Goal: Task Accomplishment & Management: Manage account settings

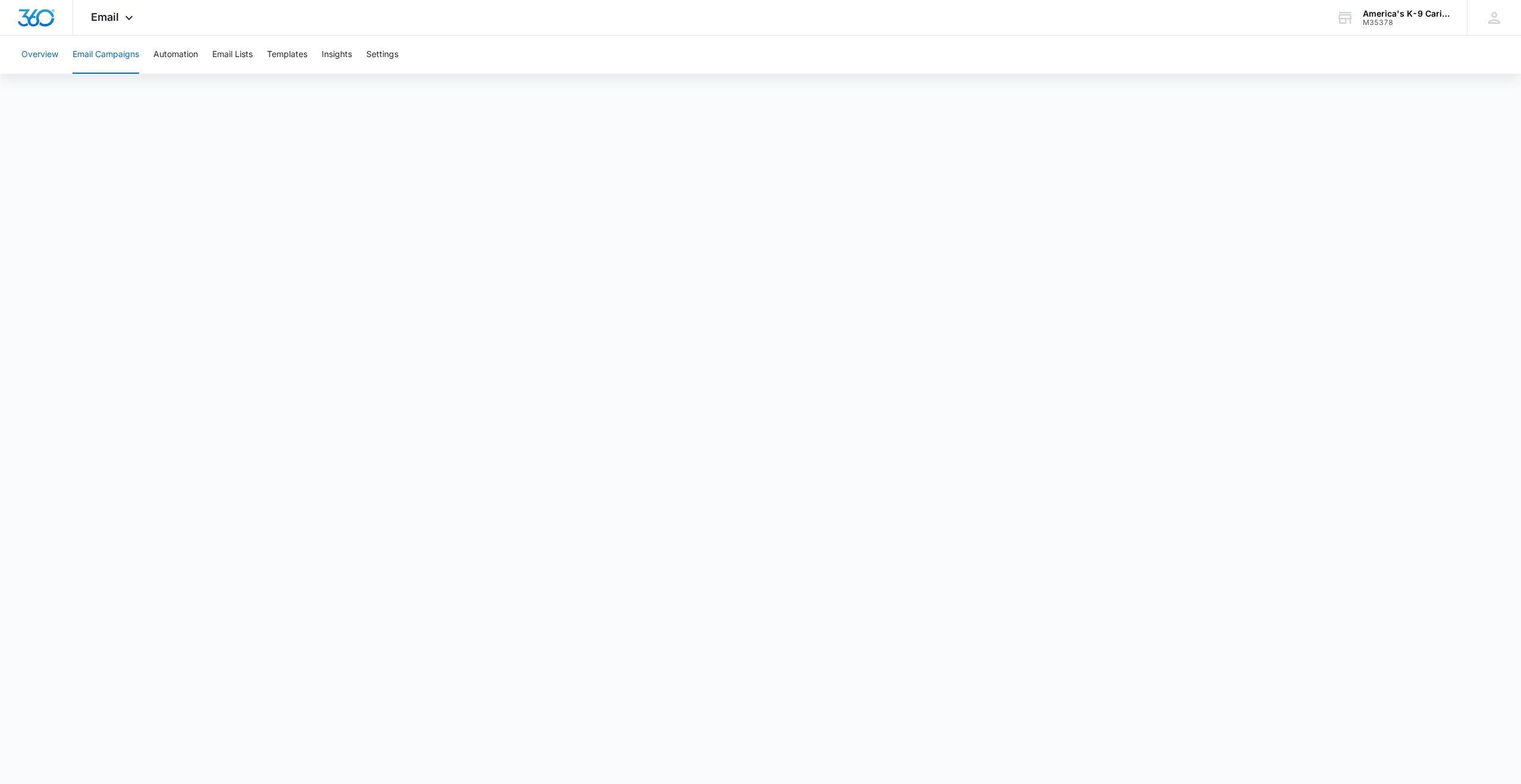
click at [32, 55] on button "Overview" at bounding box center [40, 54] width 37 height 38
click at [104, 23] on div "Email Apps Reputation Websites Forms CRM Email Social Shop Payments POS Content…" at bounding box center [113, 17] width 81 height 35
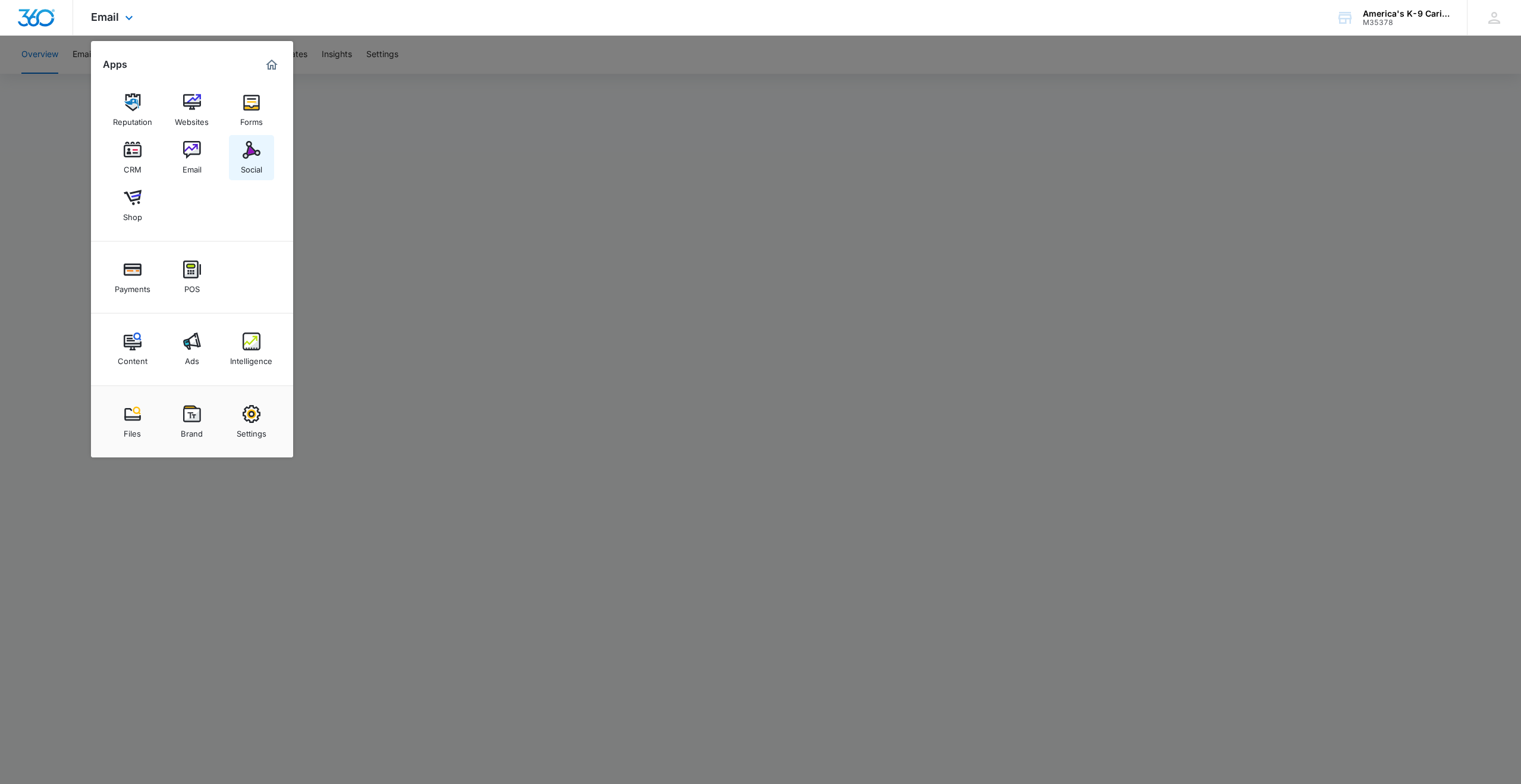
click at [248, 152] on img at bounding box center [252, 150] width 18 height 18
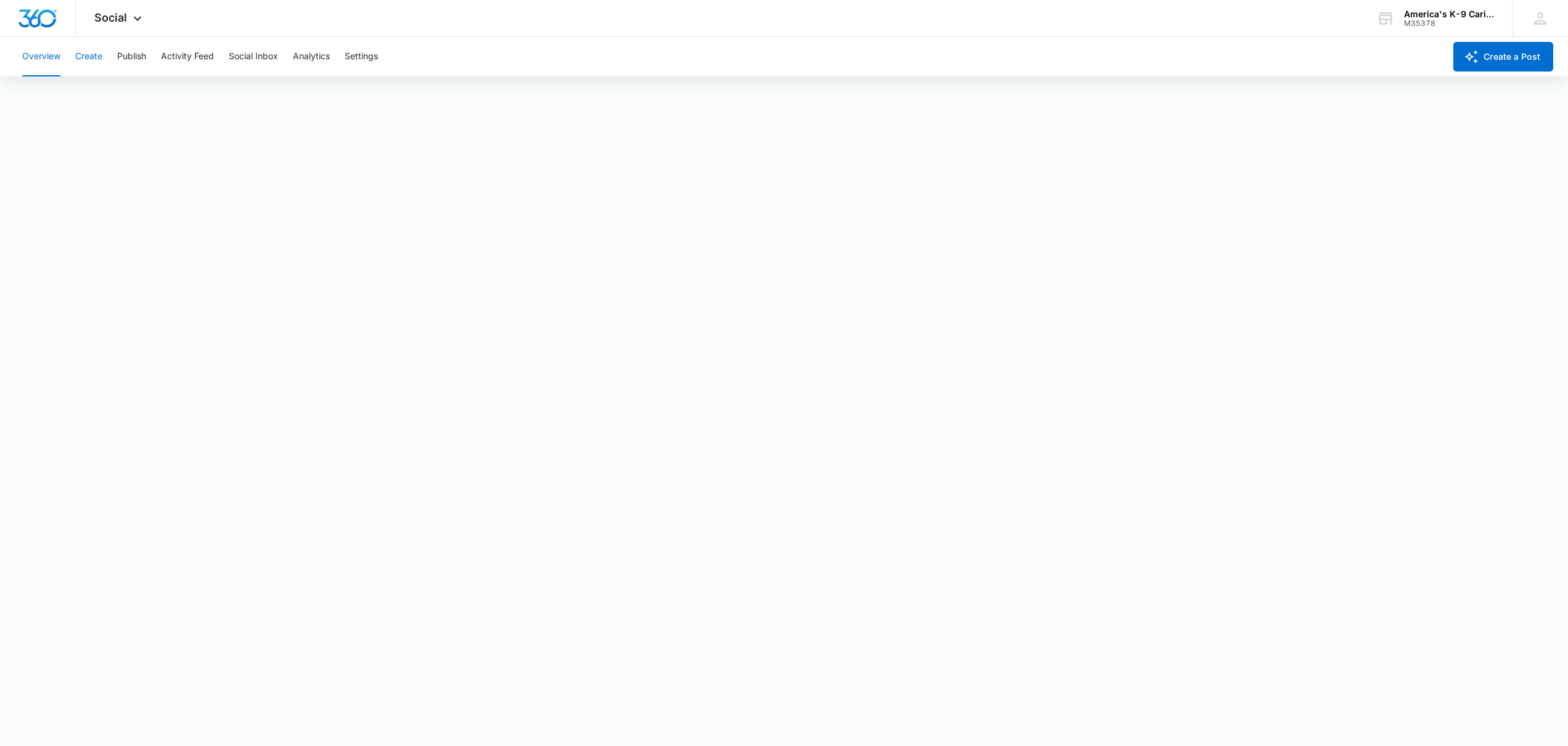
click at [91, 60] on button "Create" at bounding box center [89, 56] width 27 height 40
click at [130, 57] on button "Publish" at bounding box center [132, 56] width 29 height 40
click at [88, 55] on button "Create" at bounding box center [89, 56] width 27 height 40
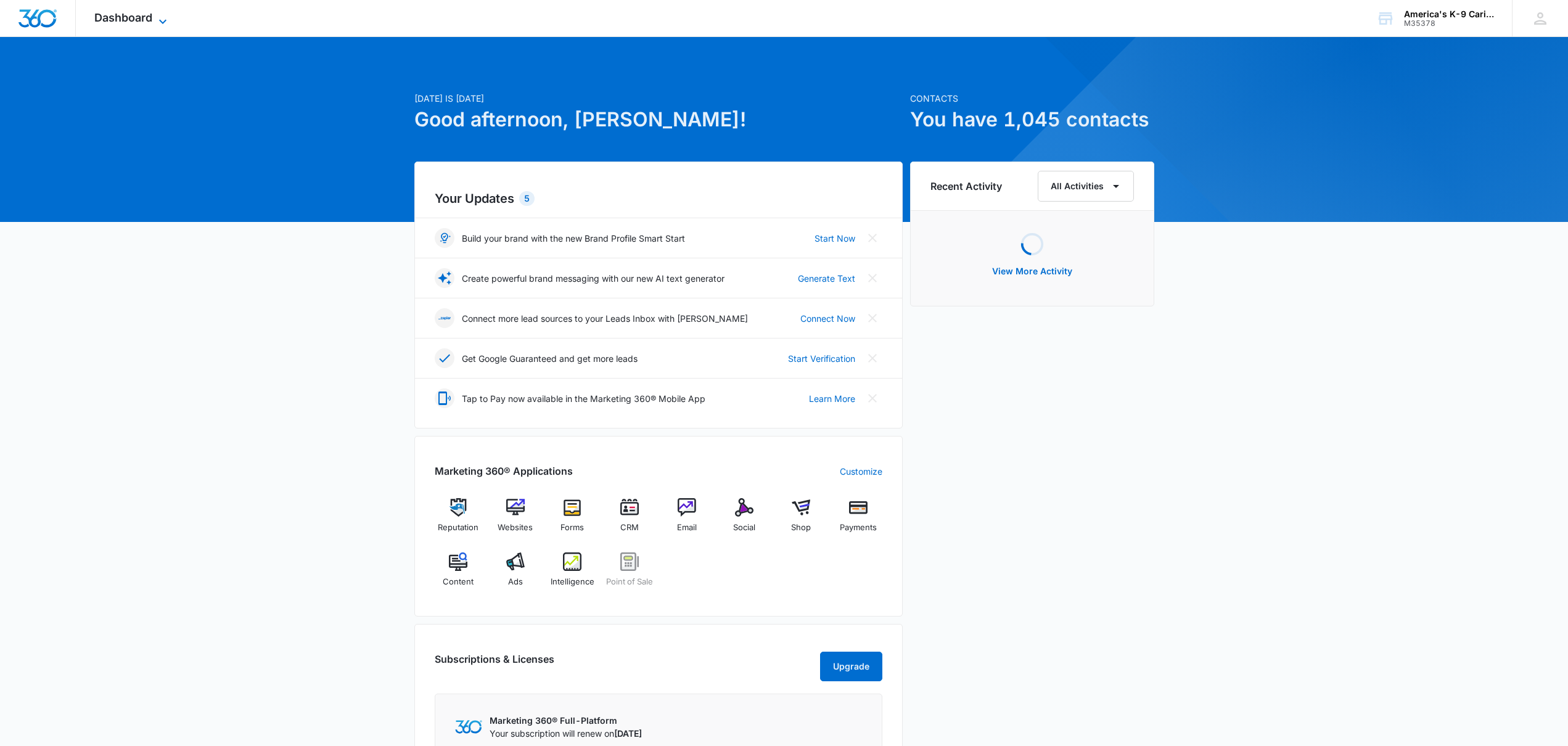
click at [118, 22] on span "Dashboard" at bounding box center [123, 17] width 58 height 13
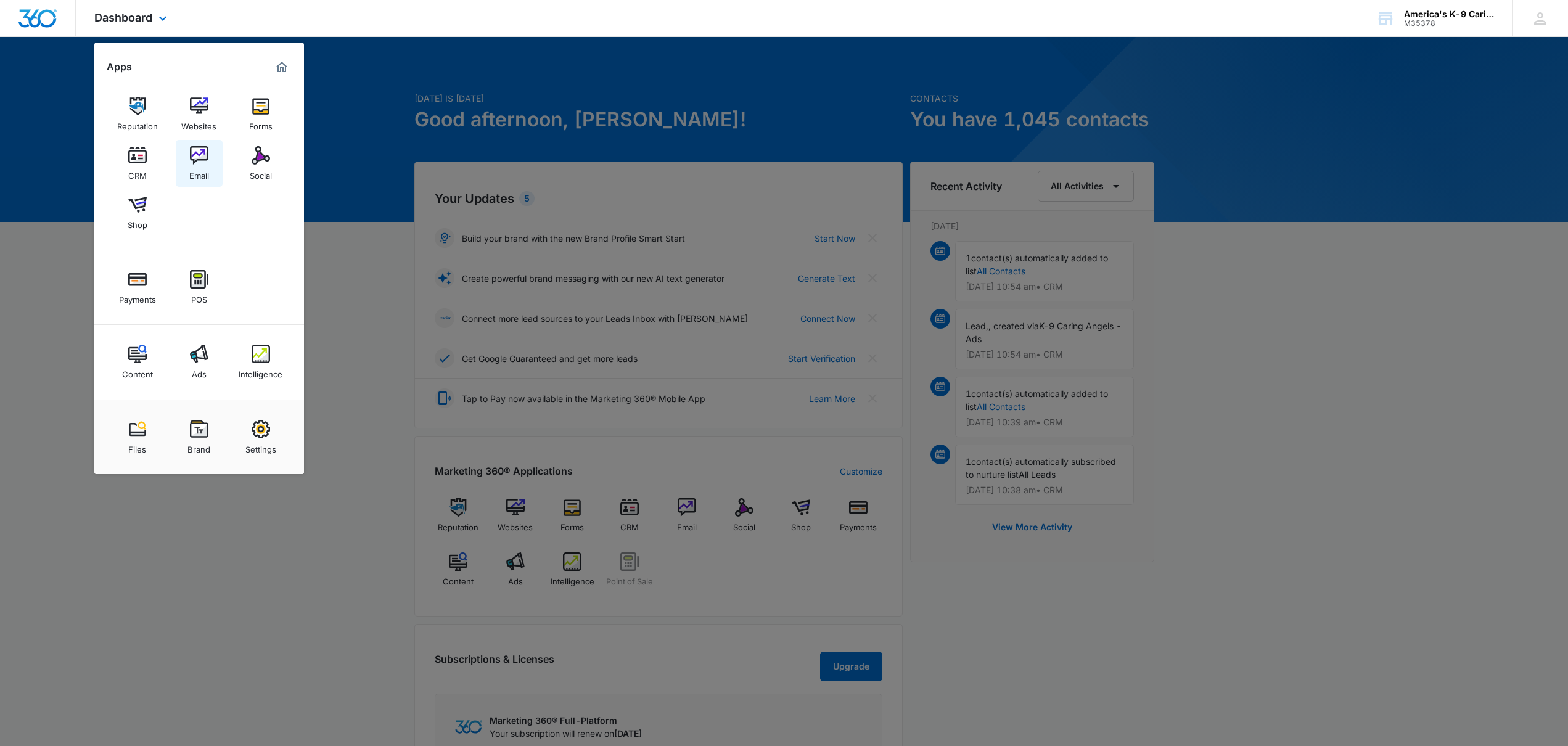
click at [200, 160] on img at bounding box center [199, 156] width 19 height 19
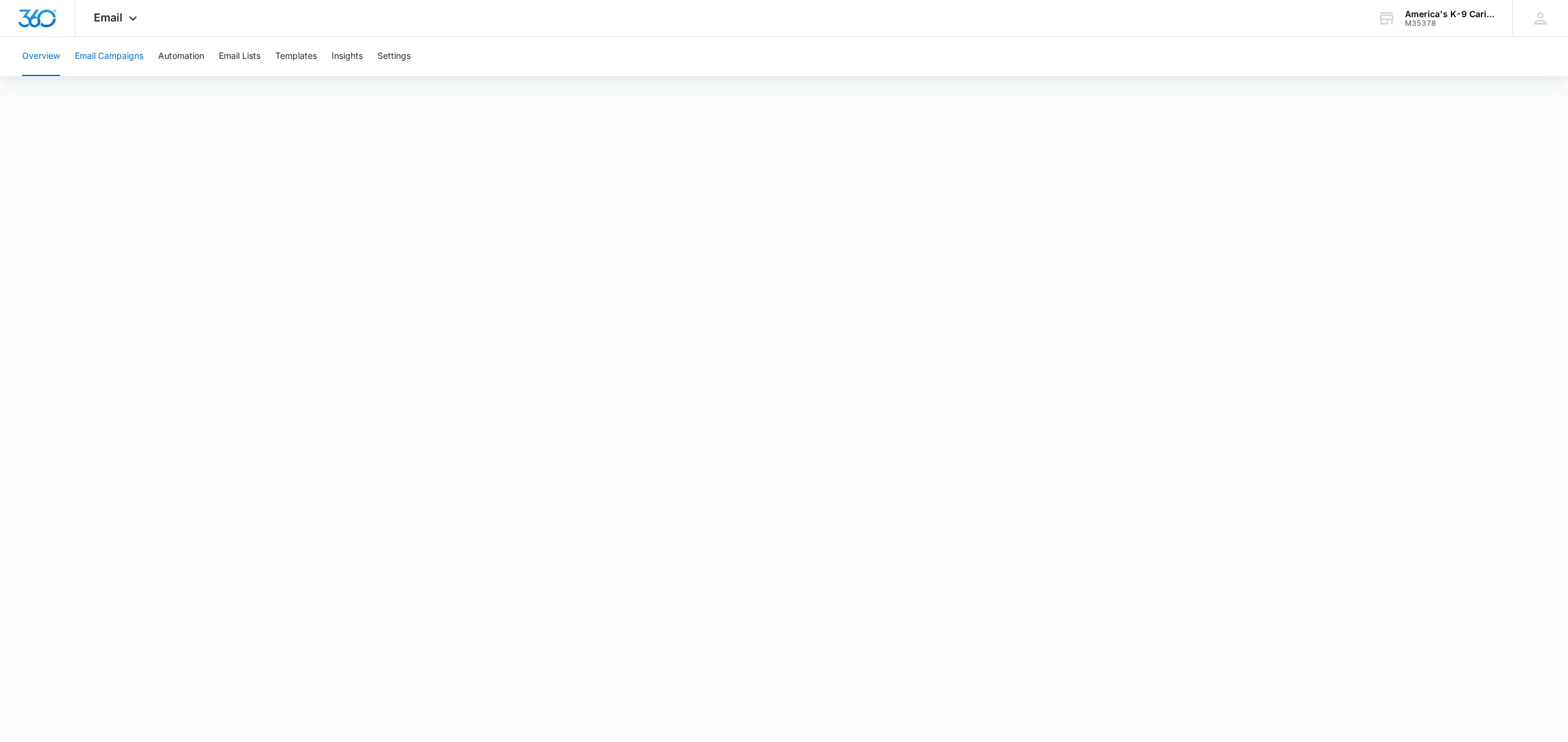
click at [111, 57] on button "Email Campaigns" at bounding box center [109, 56] width 69 height 39
